Goal: Task Accomplishment & Management: Manage account settings

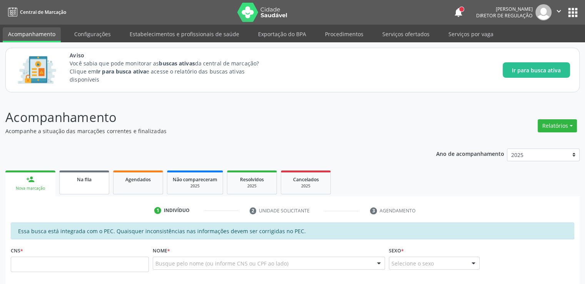
click at [75, 185] on link "Na fila" at bounding box center [84, 182] width 50 height 24
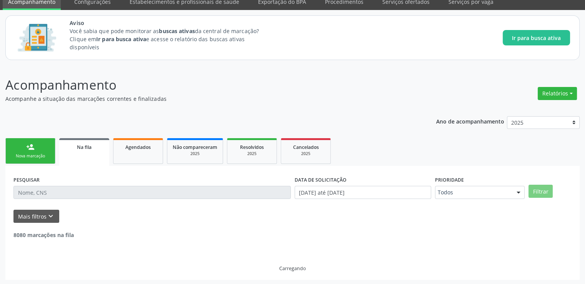
scroll to position [33, 0]
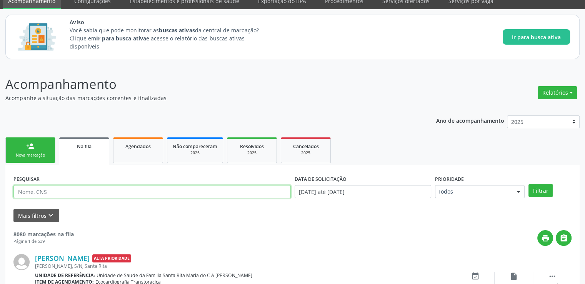
click at [44, 192] on input "text" at bounding box center [151, 191] width 277 height 13
paste input "704209790722287"
type input "704209790722287"
click at [529, 184] on button "Filtrar" at bounding box center [541, 190] width 24 height 13
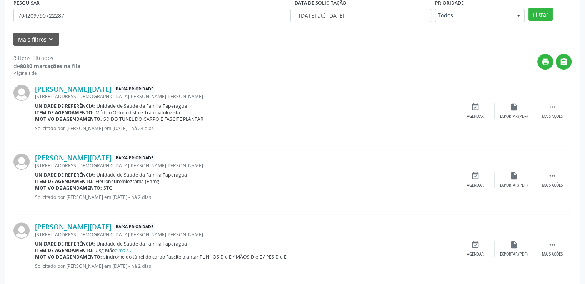
scroll to position [221, 0]
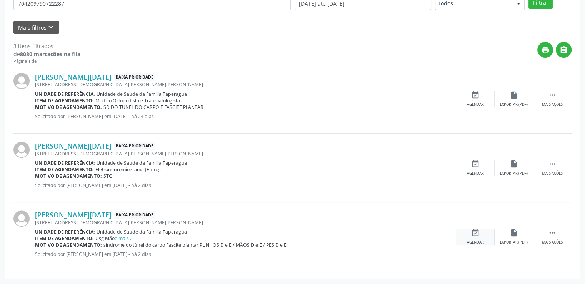
click at [473, 237] on div "event_available Agendar" at bounding box center [475, 237] width 38 height 17
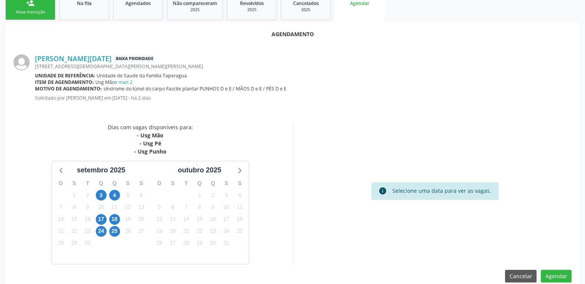
scroll to position [188, 0]
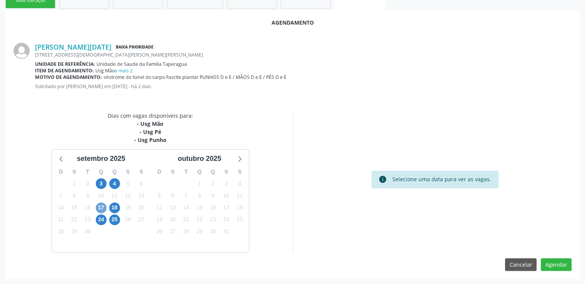
click at [102, 206] on span "17" at bounding box center [101, 207] width 11 height 11
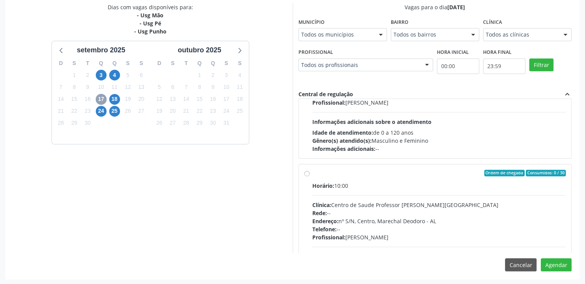
scroll to position [77, 0]
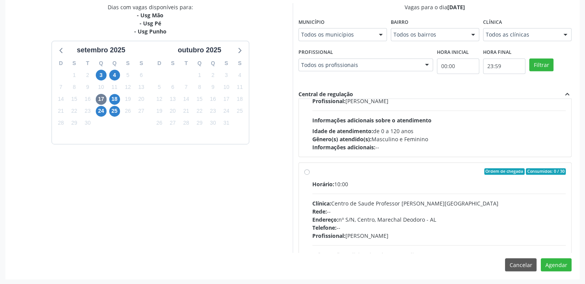
click at [312, 172] on label "Ordem de chegada Consumidos: 0 / 30 Horário: 10:00 Clínica: Centro de Saude Pro…" at bounding box center [439, 227] width 254 height 118
click at [306, 172] on input "Ordem de chegada Consumidos: 0 / 30 Horário: 10:00 Clínica: Centro de Saude Pro…" at bounding box center [306, 171] width 5 height 7
radio input "true"
click at [566, 264] on button "Agendar" at bounding box center [556, 264] width 31 height 13
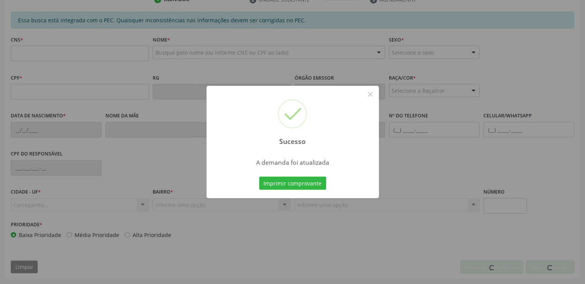
scroll to position [210, 0]
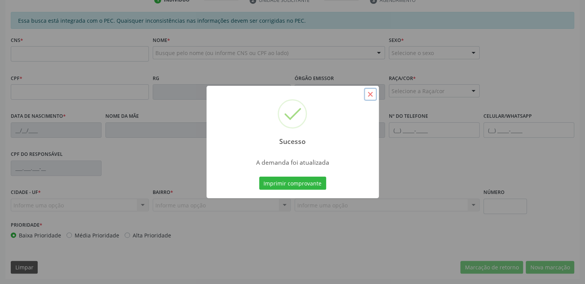
click at [373, 94] on button "×" at bounding box center [370, 94] width 13 height 13
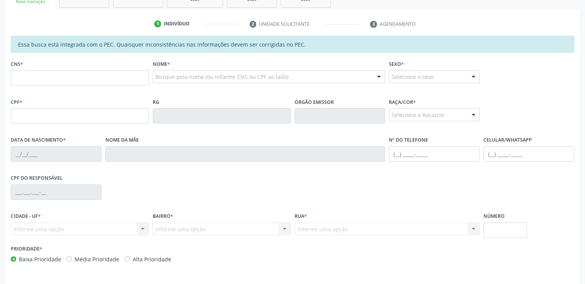
scroll to position [134, 0]
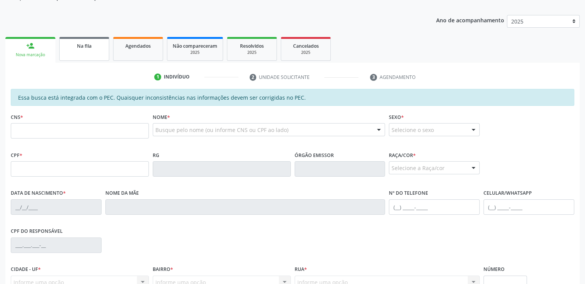
click at [68, 44] on div "Na fila" at bounding box center [84, 46] width 38 height 8
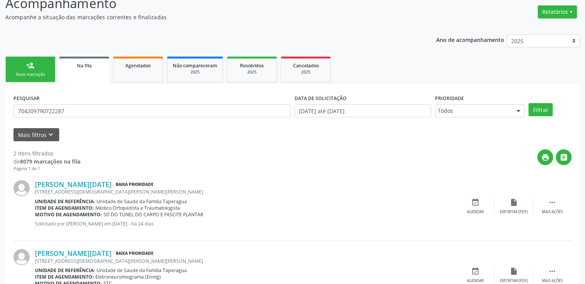
scroll to position [152, 0]
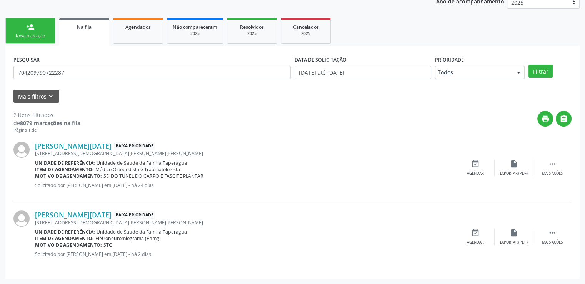
click at [209, 123] on div "print " at bounding box center [325, 122] width 491 height 23
click at [249, 138] on div "Ana Lucia da Silva Melo Baixa Prioridade Rua Pergentina Pedrosa, 624, Taperaguá…" at bounding box center [292, 168] width 558 height 69
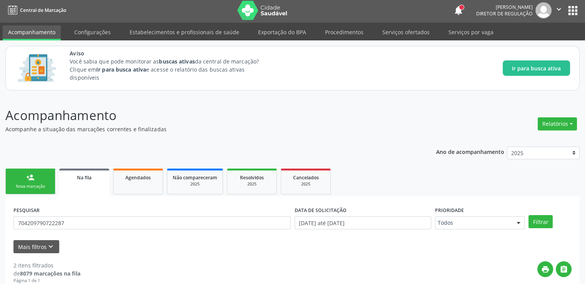
scroll to position [0, 0]
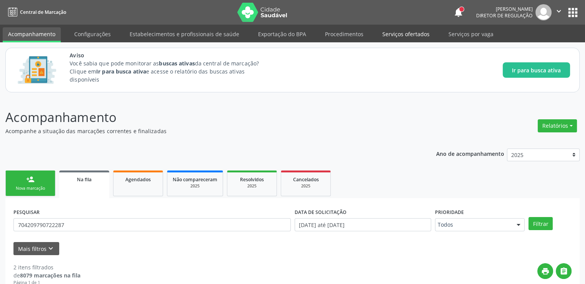
click at [412, 34] on link "Serviços ofertados" at bounding box center [406, 33] width 58 height 13
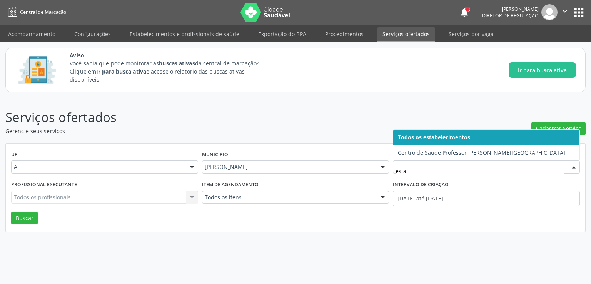
type input "estac"
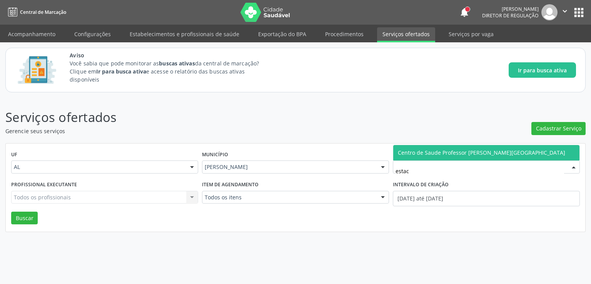
click at [448, 147] on span "Centro de Saude [PERSON_NAME] [PERSON_NAME][GEOGRAPHIC_DATA]" at bounding box center [486, 152] width 186 height 15
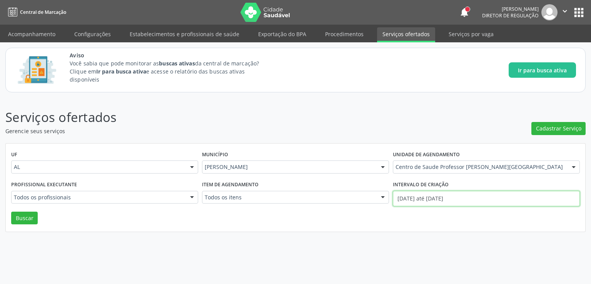
click at [444, 202] on input "01/09/2025 até 05/09/2025" at bounding box center [486, 198] width 187 height 15
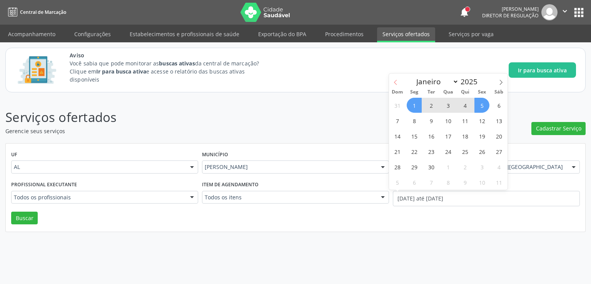
click at [395, 82] on icon at bounding box center [395, 82] width 5 height 5
select select "6"
click at [433, 104] on span "1" at bounding box center [431, 105] width 15 height 15
type input "01/07/2025"
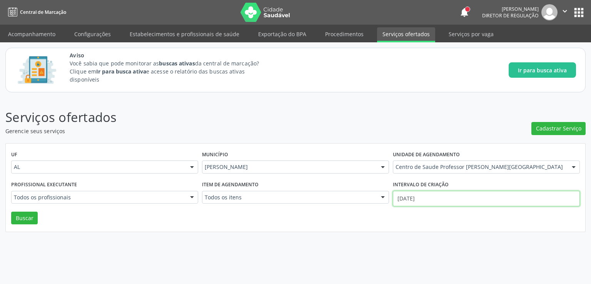
click at [414, 200] on input "01/07/2025" at bounding box center [486, 198] width 187 height 15
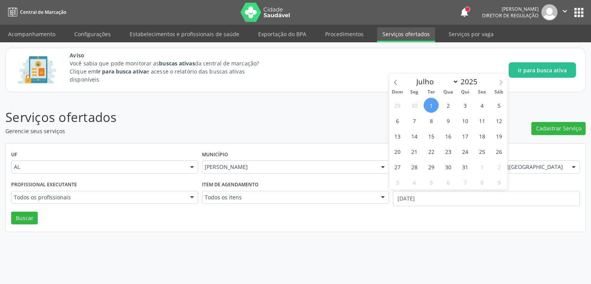
click at [499, 81] on icon at bounding box center [500, 82] width 5 height 5
select select "7"
click at [477, 104] on span "1" at bounding box center [481, 105] width 15 height 15
type input "01/08/2025"
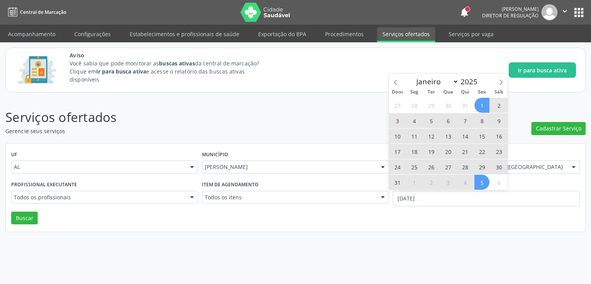
click at [479, 185] on span "5" at bounding box center [481, 182] width 15 height 15
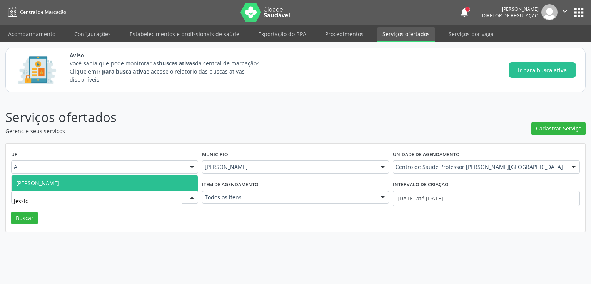
type input "jessica"
click at [58, 181] on span "[PERSON_NAME] [PERSON_NAME]" at bounding box center [37, 182] width 43 height 7
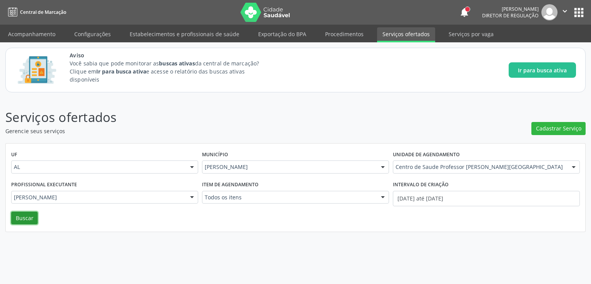
click at [32, 219] on button "Buscar" at bounding box center [24, 218] width 27 height 13
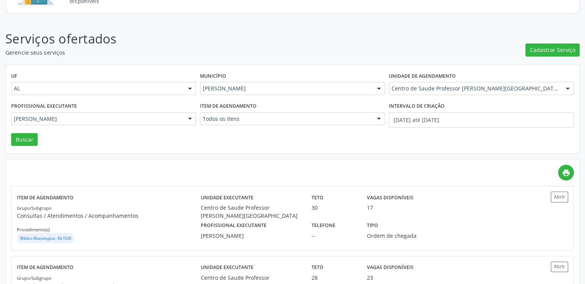
scroll to position [130, 0]
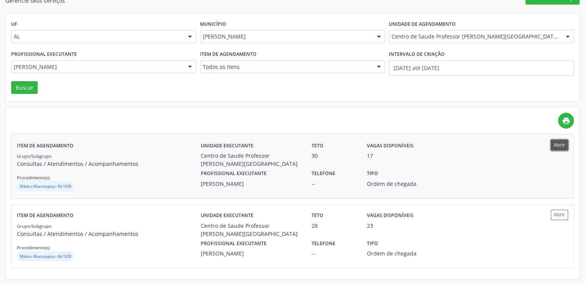
click at [558, 144] on button "Abrir" at bounding box center [559, 145] width 17 height 10
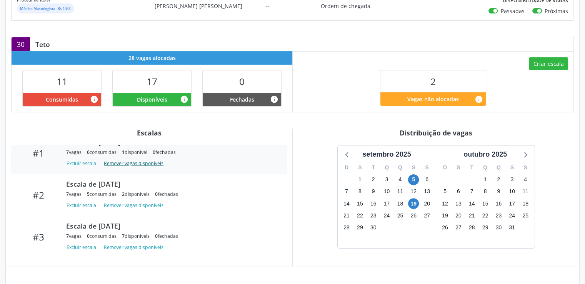
scroll to position [80, 0]
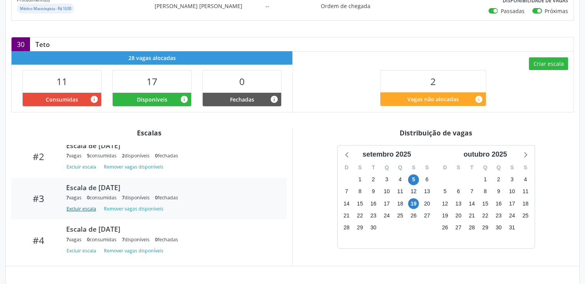
click at [82, 210] on button "Excluir escala" at bounding box center [82, 209] width 33 height 10
click at [83, 206] on button "Excluir escala" at bounding box center [82, 209] width 33 height 10
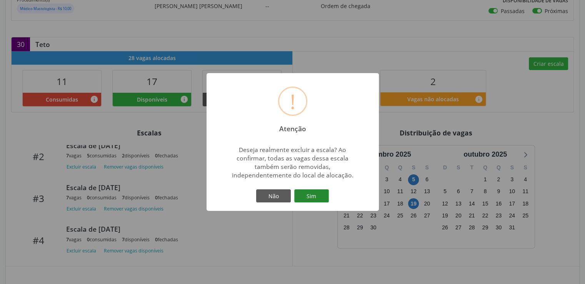
click at [307, 199] on button "Sim" at bounding box center [311, 195] width 35 height 13
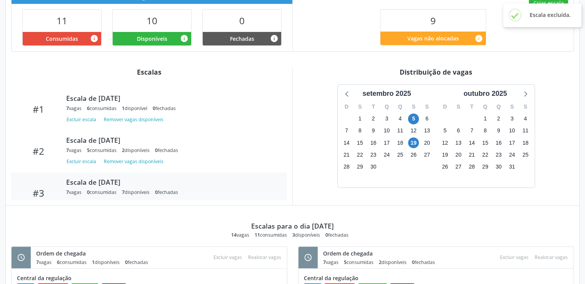
scroll to position [38, 0]
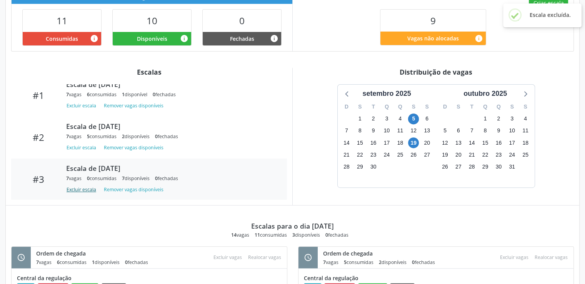
click at [74, 188] on button "Excluir escala" at bounding box center [82, 189] width 33 height 10
click at [86, 190] on button "Excluir escala" at bounding box center [82, 189] width 33 height 10
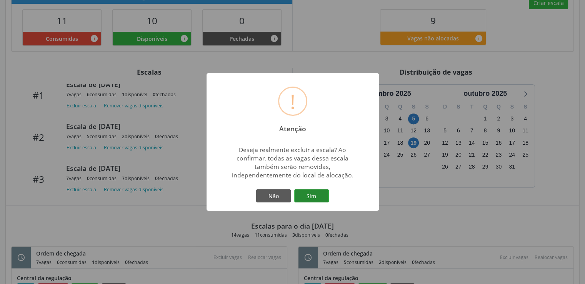
click at [320, 193] on button "Sim" at bounding box center [311, 195] width 35 height 13
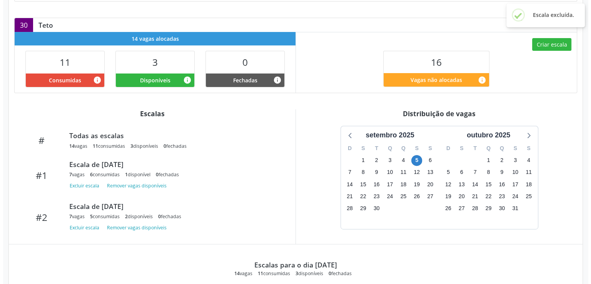
scroll to position [231, 0]
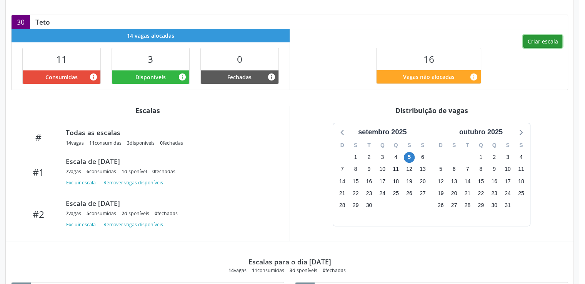
click at [557, 43] on button "Criar escala" at bounding box center [542, 41] width 39 height 13
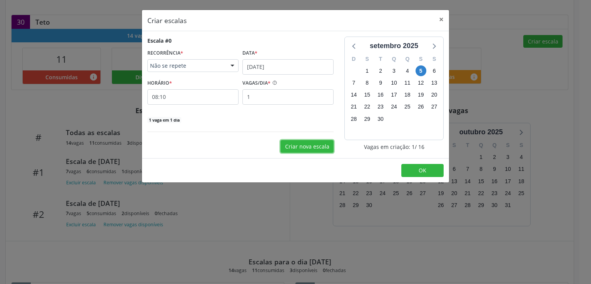
click at [312, 147] on button "Criar nova escala" at bounding box center [306, 146] width 53 height 13
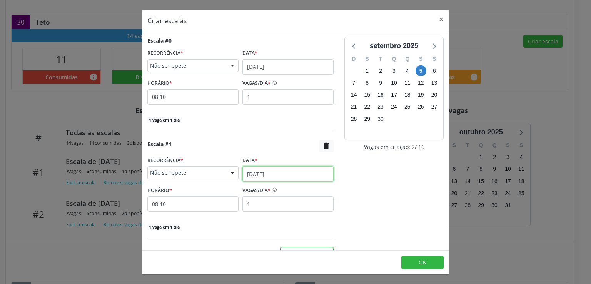
click at [273, 172] on input "[DATE]" at bounding box center [287, 173] width 91 height 15
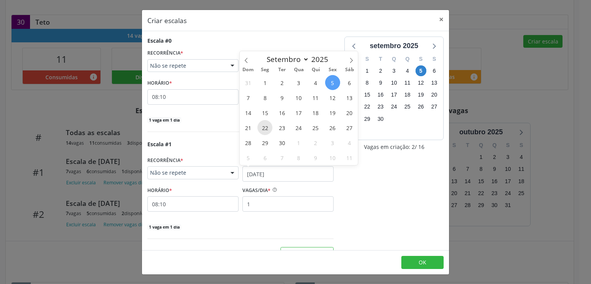
click at [261, 129] on span "22" at bounding box center [264, 127] width 15 height 15
click at [261, 129] on div "Escala #0 RECORRÊNCIA * Não se repete Não se repete Diário/Semanal Mensal Nenhu…" at bounding box center [240, 149] width 197 height 224
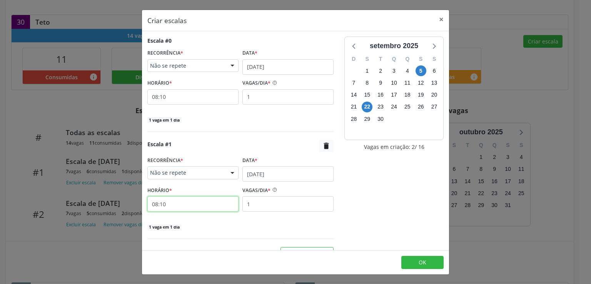
click at [185, 208] on input "08:10" at bounding box center [192, 203] width 91 height 15
click at [186, 204] on input "08:10" at bounding box center [192, 203] width 91 height 15
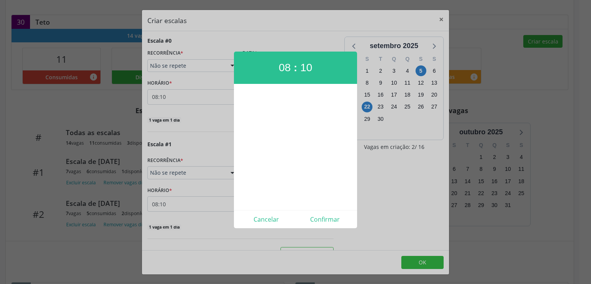
click at [246, 171] on div at bounding box center [295, 147] width 123 height 108
click at [327, 217] on button "Confirmar" at bounding box center [324, 219] width 59 height 12
type input "08:00"
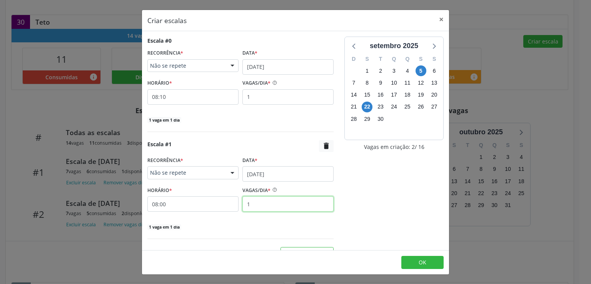
click at [292, 202] on input "1" at bounding box center [287, 203] width 91 height 15
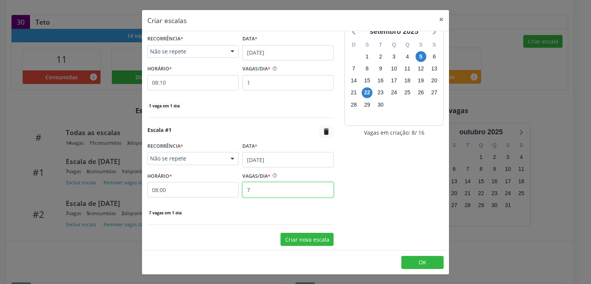
type input "7"
click at [299, 240] on button "Criar nova escala" at bounding box center [306, 239] width 53 height 13
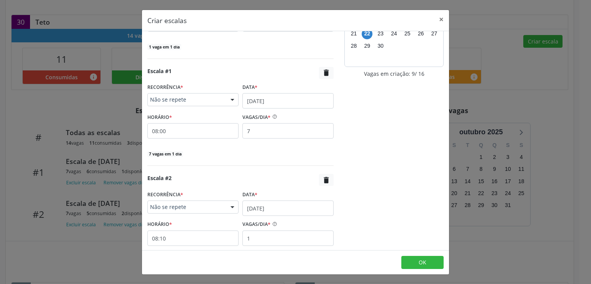
scroll to position [121, 0]
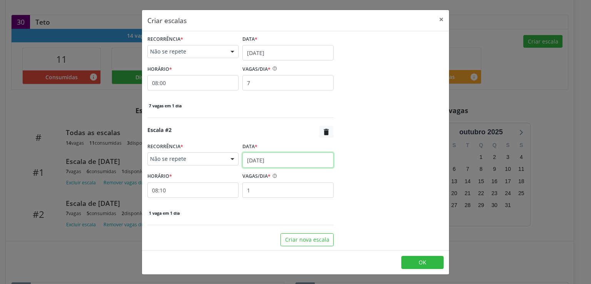
click at [259, 159] on input "[DATE]" at bounding box center [287, 159] width 91 height 15
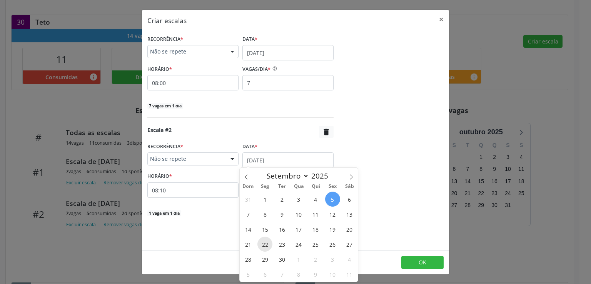
click at [262, 245] on span "22" at bounding box center [264, 244] width 15 height 15
click at [262, 245] on div "Criar nova escala" at bounding box center [240, 239] width 186 height 13
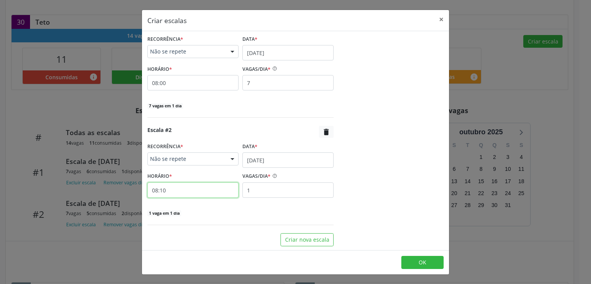
click at [178, 190] on input "08:10" at bounding box center [192, 189] width 91 height 15
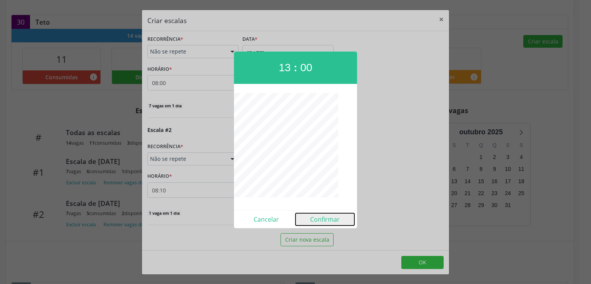
click at [332, 222] on button "Confirmar" at bounding box center [324, 219] width 59 height 12
type input "13:00"
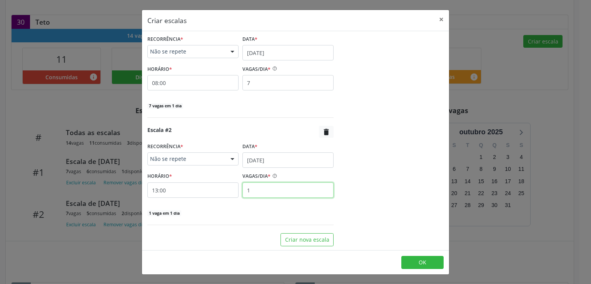
click at [273, 187] on input "1" at bounding box center [287, 189] width 91 height 15
type input "7"
click at [380, 203] on div "setembro 2025 D S T Q Q S S 31 1 2 3 4 5 6 7 8 9 10 11 12 13 14 15 16 17 18 19 …" at bounding box center [394, 80] width 110 height 331
click at [422, 260] on span "OK" at bounding box center [423, 262] width 8 height 7
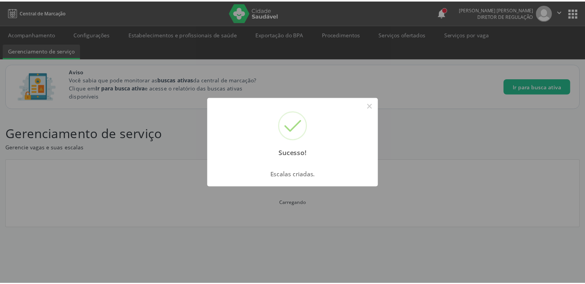
scroll to position [0, 0]
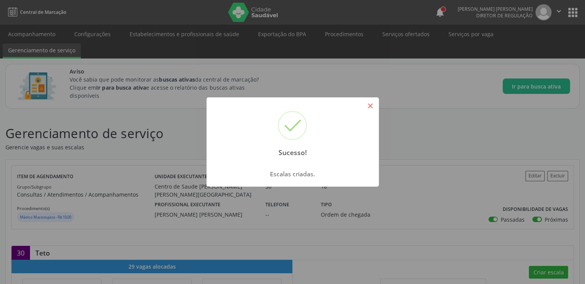
click at [371, 102] on button "×" at bounding box center [370, 105] width 13 height 13
